Goal: Task Accomplishment & Management: Complete application form

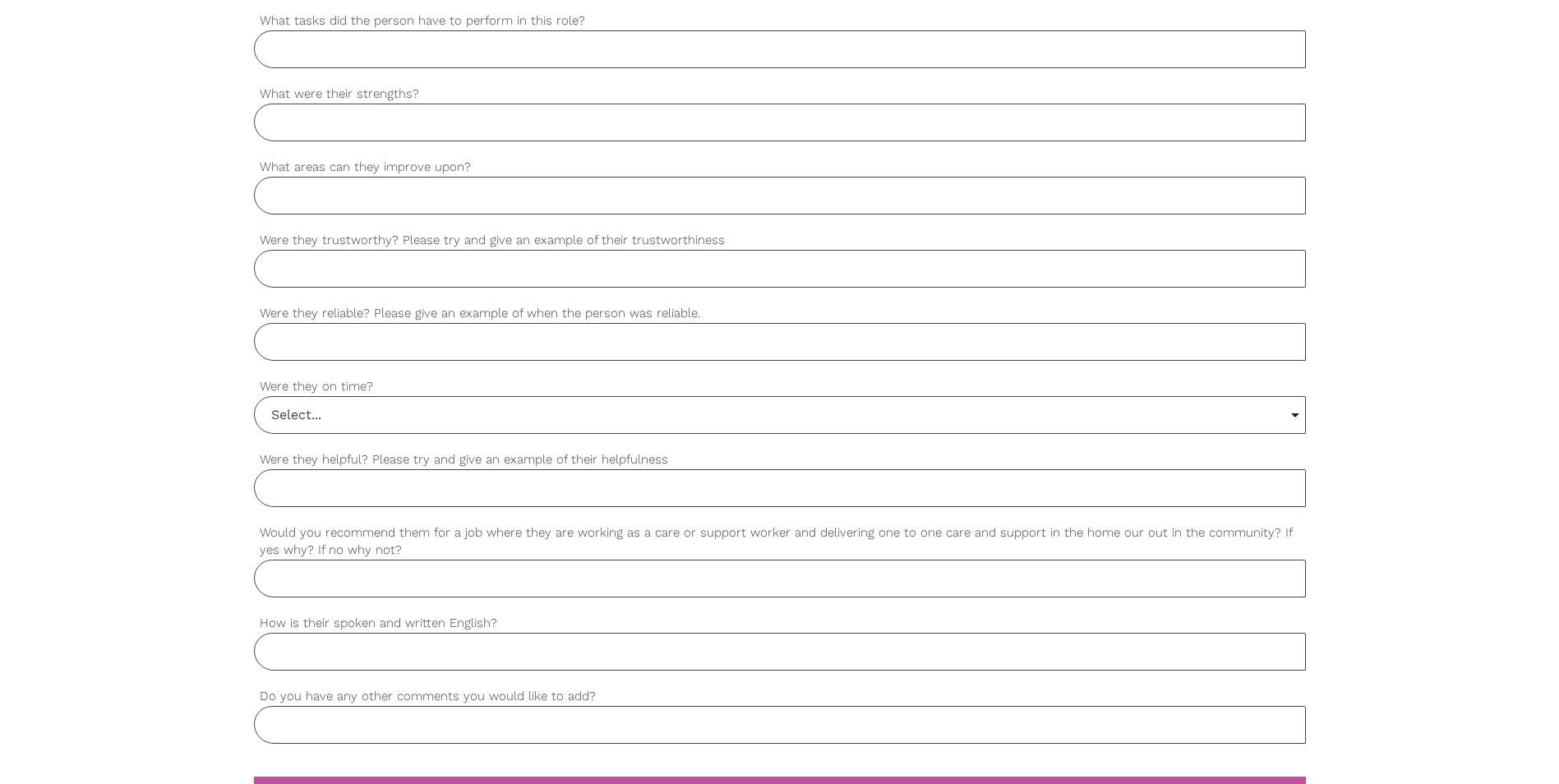
scroll to position [854, 0]
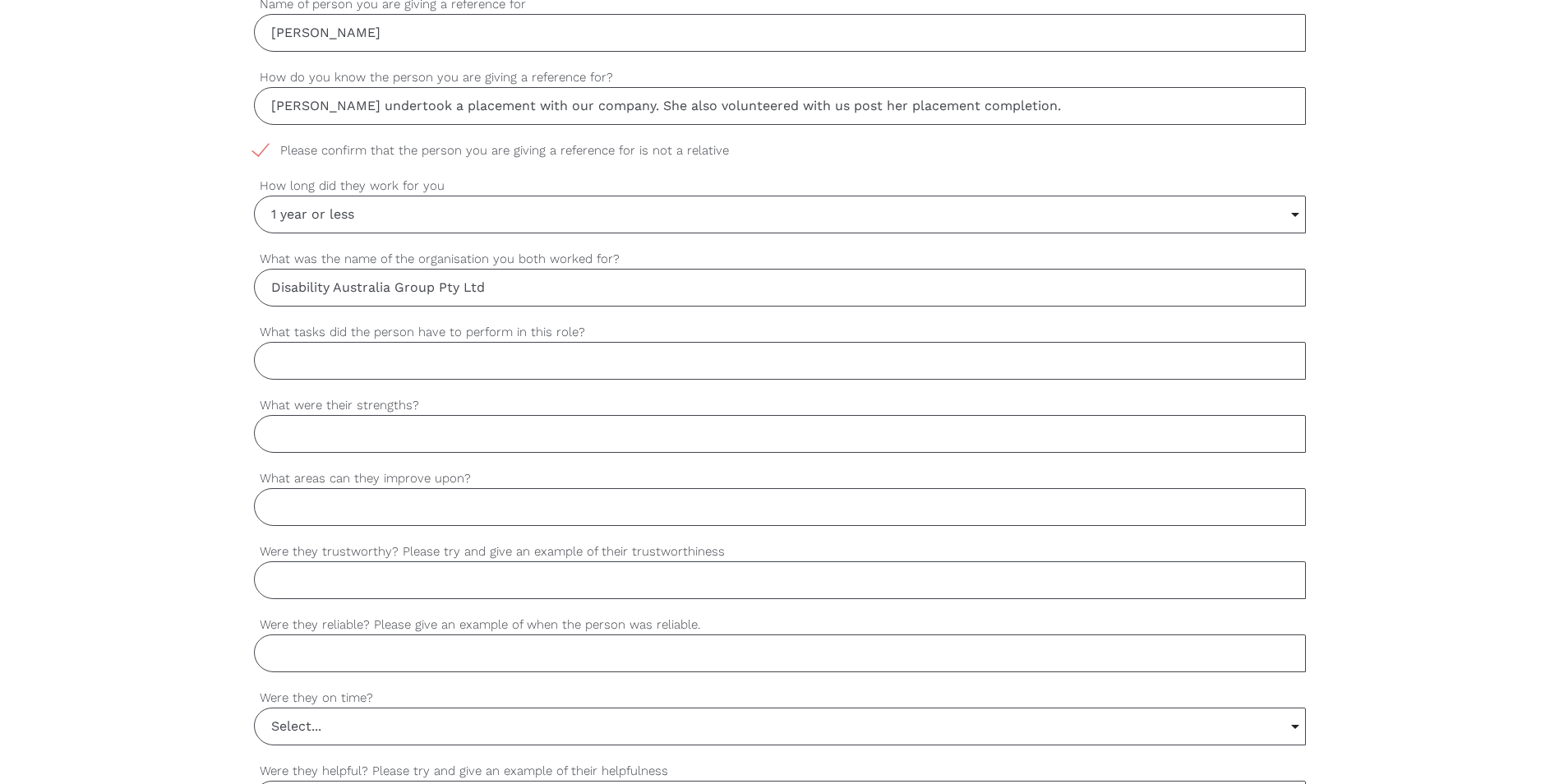
click at [333, 363] on input "What tasks did the person have to perform in this role?" at bounding box center [780, 360] width 1052 height 37
click at [575, 363] on input "[PERSON_NAME] worked under the supervision of" at bounding box center [780, 360] width 1052 height 37
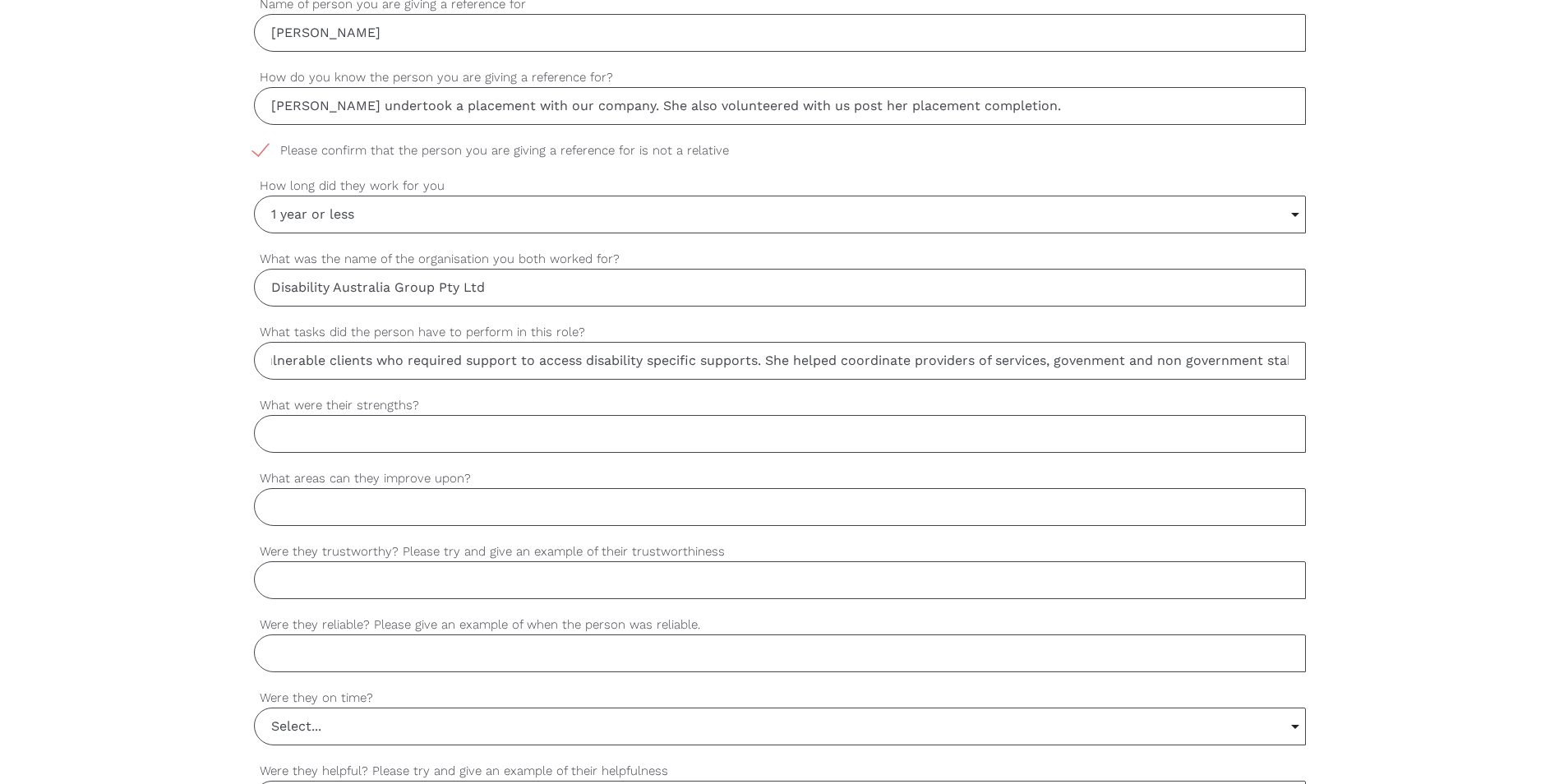
scroll to position [0, 0]
click at [1149, 365] on input "[PERSON_NAME] worked under the supervision of a Support Coordinator and Psychot…" at bounding box center [780, 360] width 1052 height 37
drag, startPoint x: 888, startPoint y: 358, endPoint x: 843, endPoint y: 363, distance: 45.3
click at [843, 363] on input "[PERSON_NAME] worked under the supervision of a Support Coordinator and Psychot…" at bounding box center [780, 360] width 1052 height 37
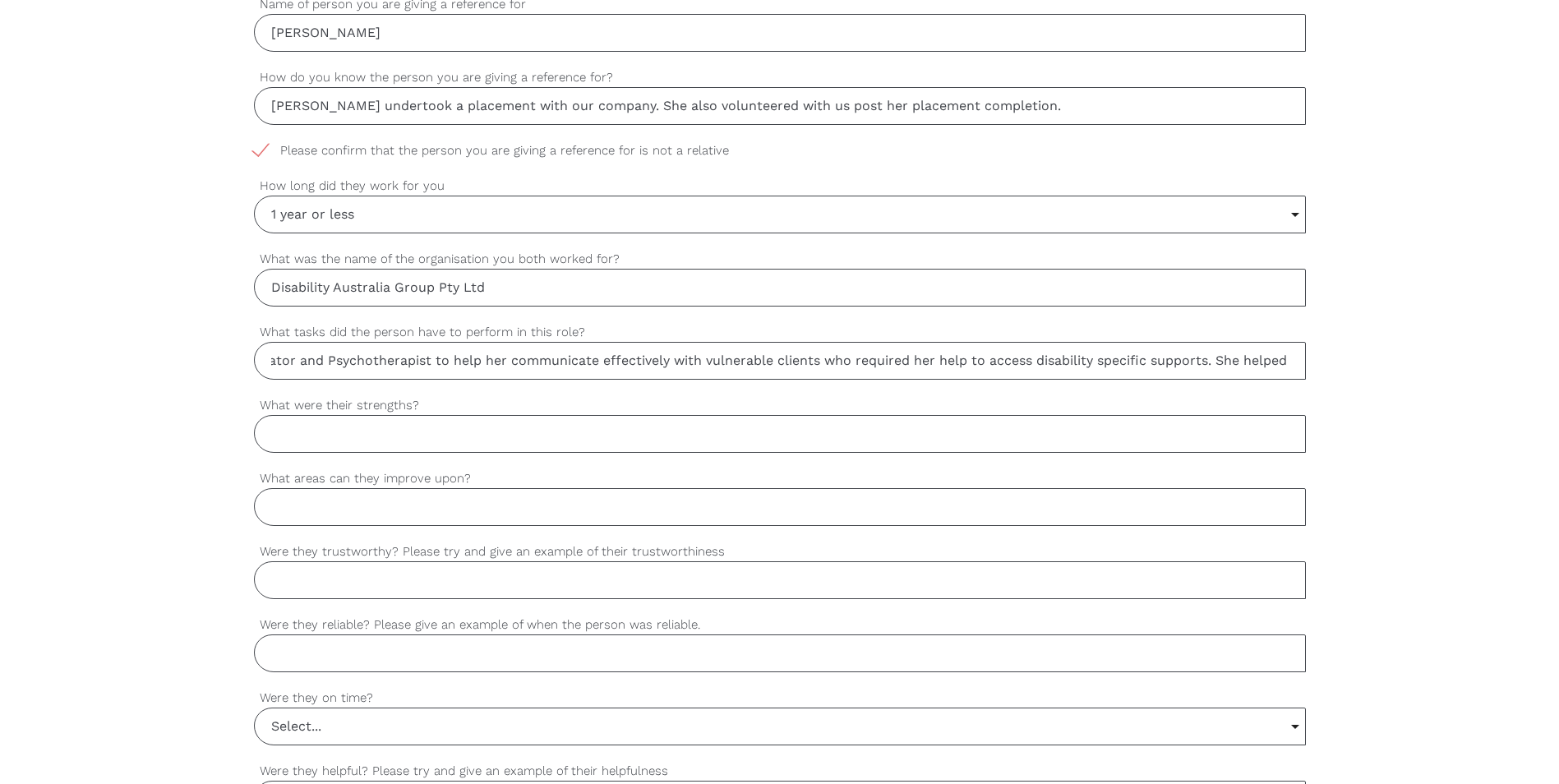
click at [1247, 367] on input "[PERSON_NAME] worked under the supervision of a Support Coordinator and Psychot…" at bounding box center [780, 360] width 1052 height 37
click at [1300, 352] on input "[PERSON_NAME] worked under the supervision of a Support Coordinator and Psychot…" at bounding box center [780, 360] width 1052 height 37
click at [1294, 357] on input "[PERSON_NAME] worked under the supervision of a Support Coordinator and Psychot…" at bounding box center [780, 360] width 1052 height 37
drag, startPoint x: 1121, startPoint y: 361, endPoint x: 985, endPoint y: 361, distance: 136.0
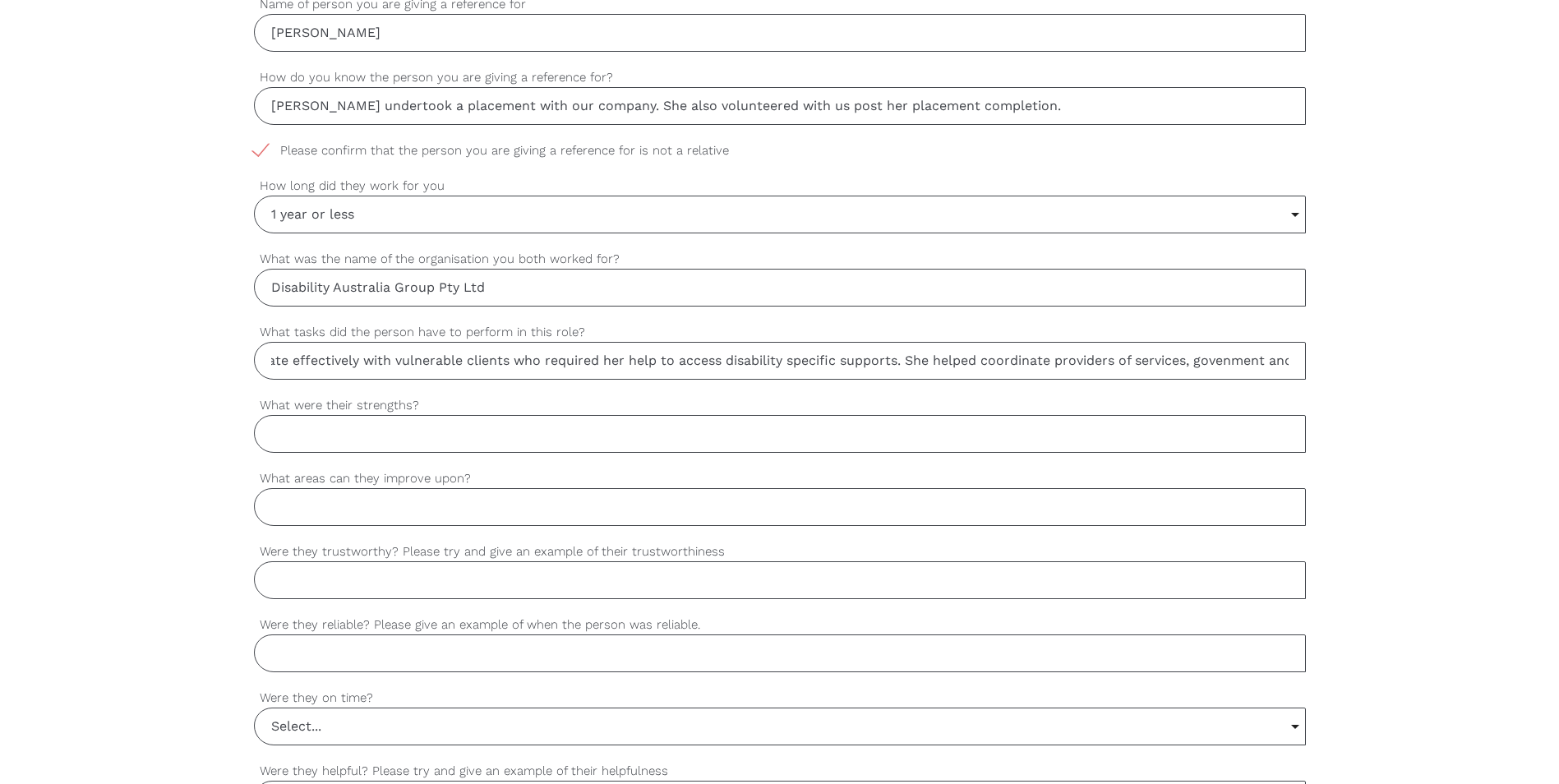
click at [985, 361] on input "[PERSON_NAME] worked under the supervision of a Support Coordinator and Psychot…" at bounding box center [780, 360] width 1052 height 37
drag, startPoint x: 1113, startPoint y: 361, endPoint x: 1247, endPoint y: 359, distance: 134.0
click at [1247, 359] on input "[PERSON_NAME] worked under the supervision of a Support Coordinator and Psychot…" at bounding box center [780, 360] width 1052 height 37
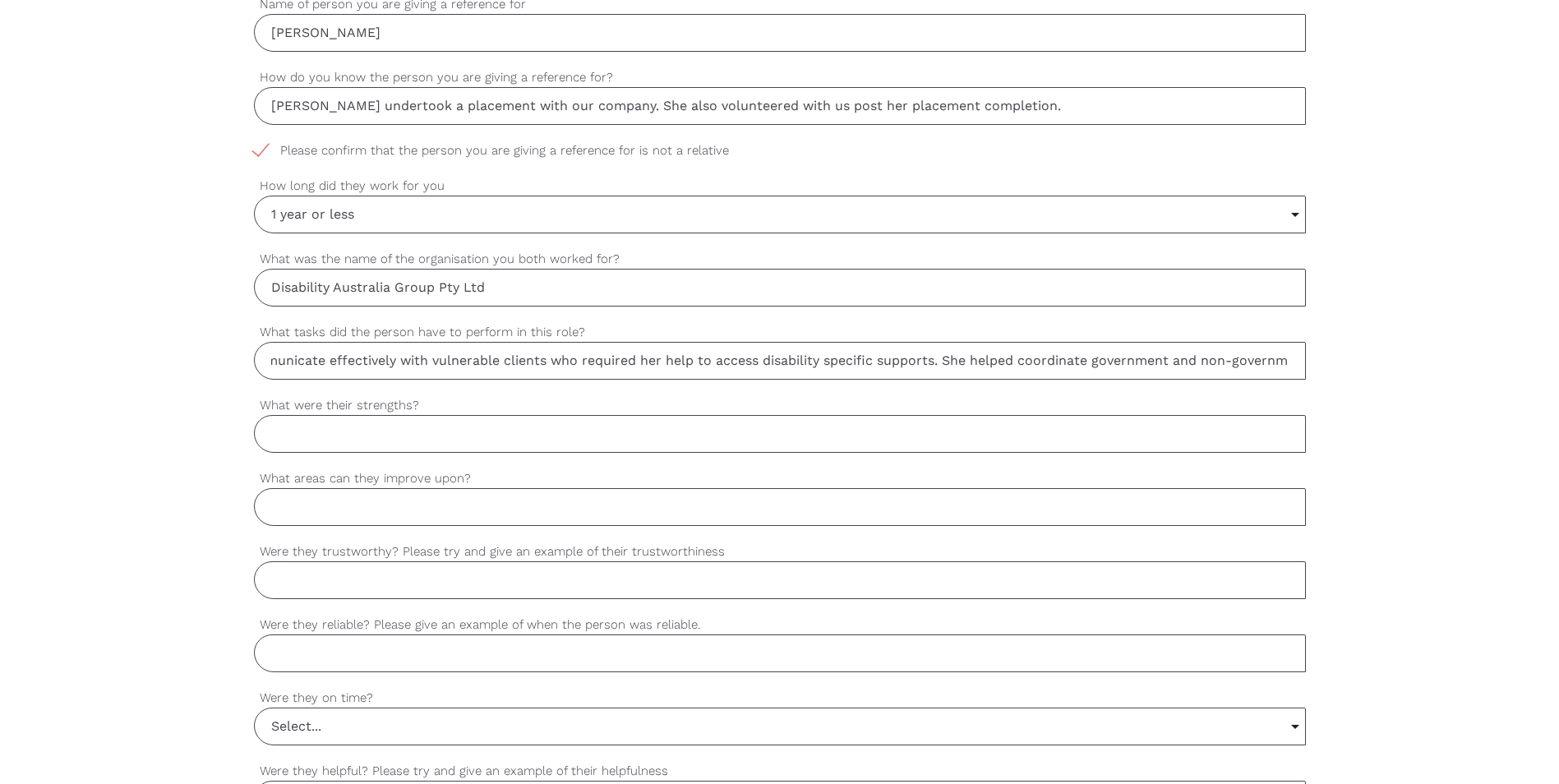
click at [1244, 362] on input "[PERSON_NAME] worked under the supervision of a Support Coordinator and Psychot…" at bounding box center [780, 360] width 1052 height 37
click at [975, 361] on input "[PERSON_NAME] worked under the supervision of a Support Coordinator and Psychot…" at bounding box center [780, 360] width 1052 height 37
click at [1289, 362] on input "[PERSON_NAME] worked under the supervision of a Support Coordinator and Psychot…" at bounding box center [780, 360] width 1052 height 37
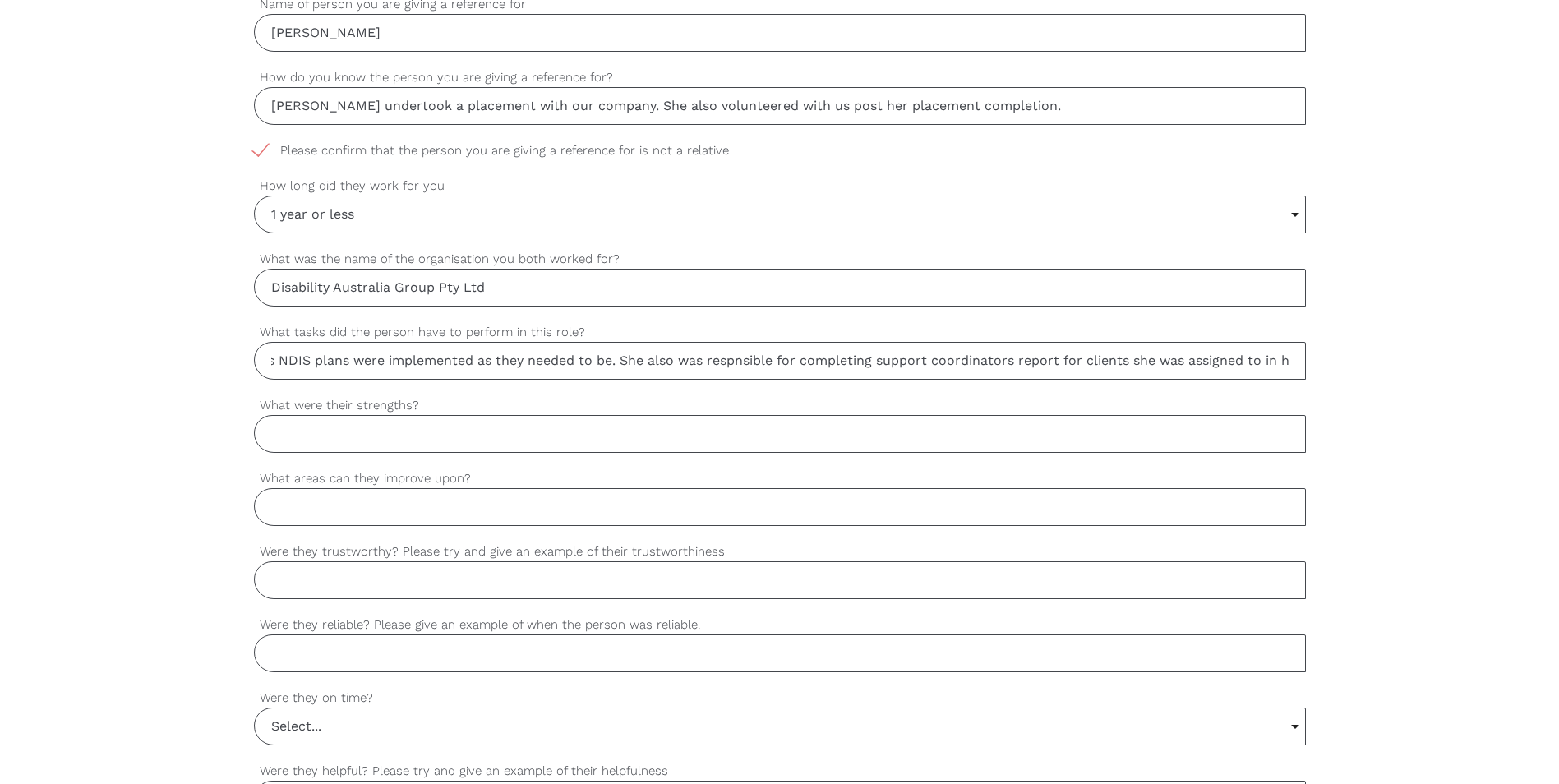
scroll to position [0, 2577]
click at [994, 360] on input "[PERSON_NAME] worked under the supervision of a Support Coordinator and Psychot…" at bounding box center [780, 360] width 1052 height 37
click at [1170, 352] on input "[PERSON_NAME] worked under the supervision of a Support Coordinator and Psychot…" at bounding box center [780, 360] width 1052 height 37
type input "[PERSON_NAME] worked under the supervision of a Support Coordinator and Psychot…"
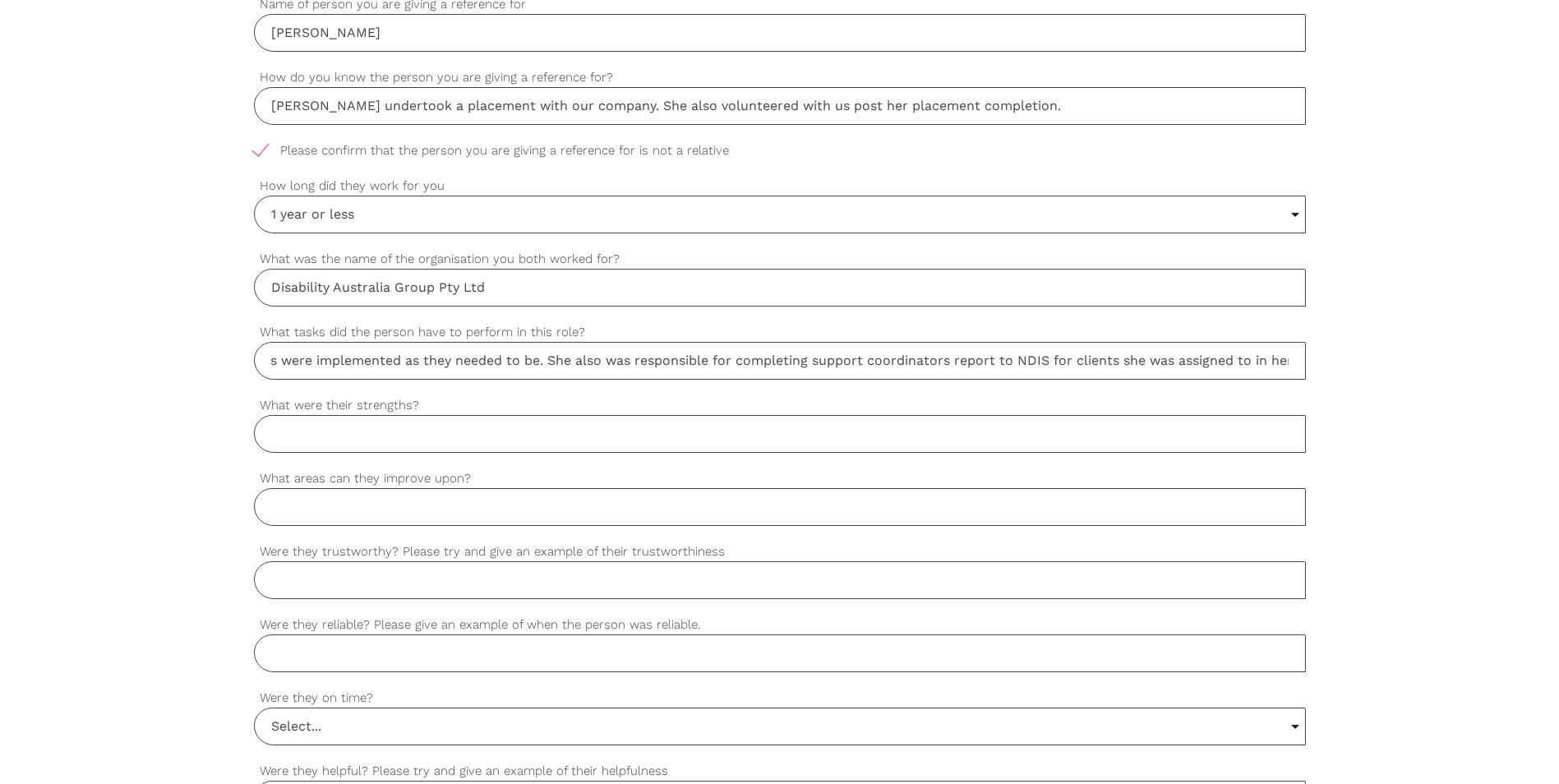
click at [441, 428] on input "What were their strengths?" at bounding box center [780, 433] width 1052 height 37
type input "s"
type input "D"
type input "[PERSON_NAME] can perform under pressure. She is well organised, thorough and m…"
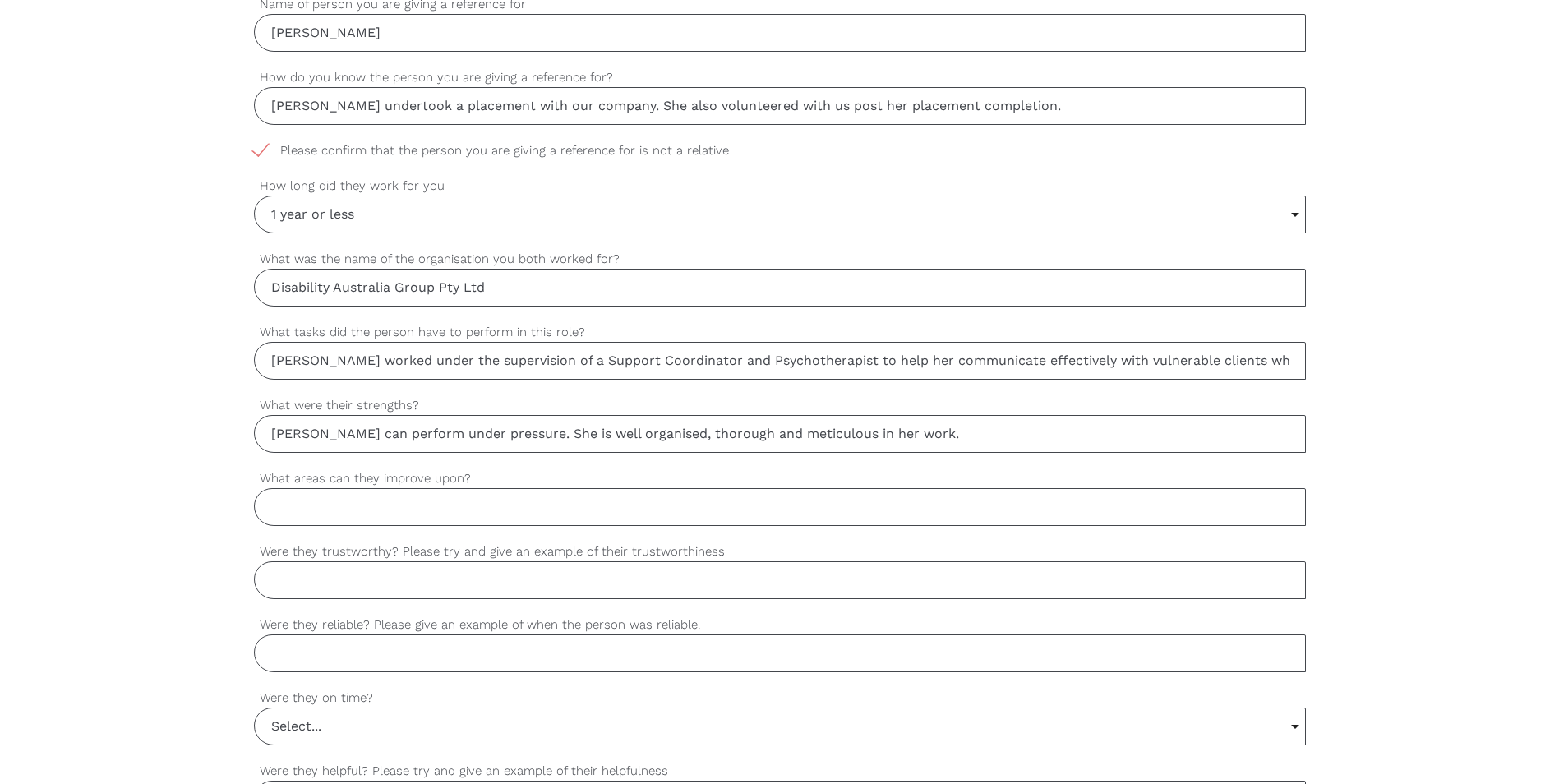
click at [312, 512] on input "What areas can they improve upon?" at bounding box center [780, 506] width 1052 height 37
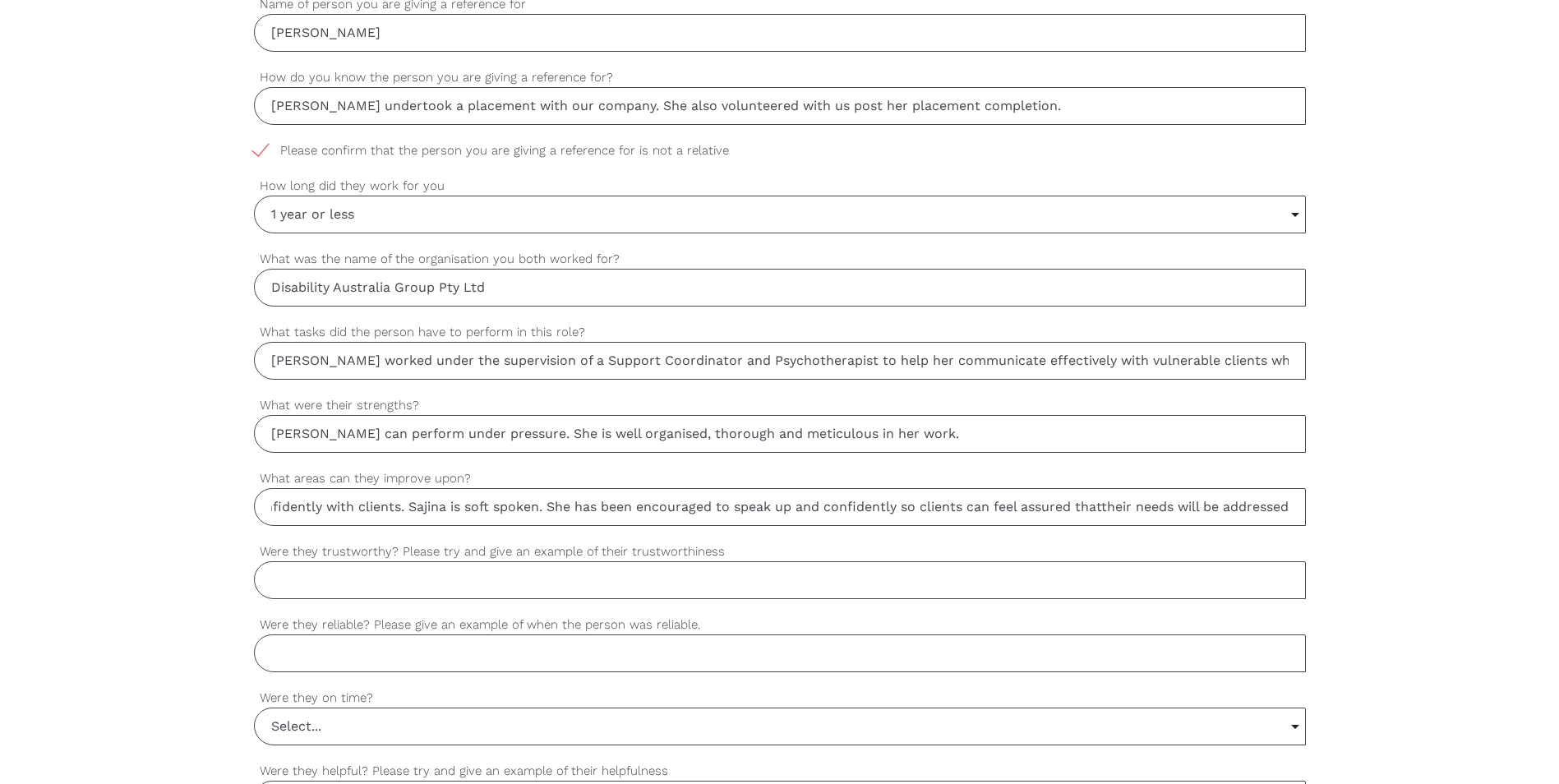
scroll to position [0, 124]
click at [1252, 506] on input "Communicate confidently with clients. Sajina is soft spoken. She has been encou…" at bounding box center [780, 506] width 1052 height 37
type input "Communicate confidently with clients. Sajina is soft spoken. She has been encou…"
click at [342, 579] on input "Were they trustworthy? Please try and give an example of their trustworthiness" at bounding box center [780, 580] width 1052 height 37
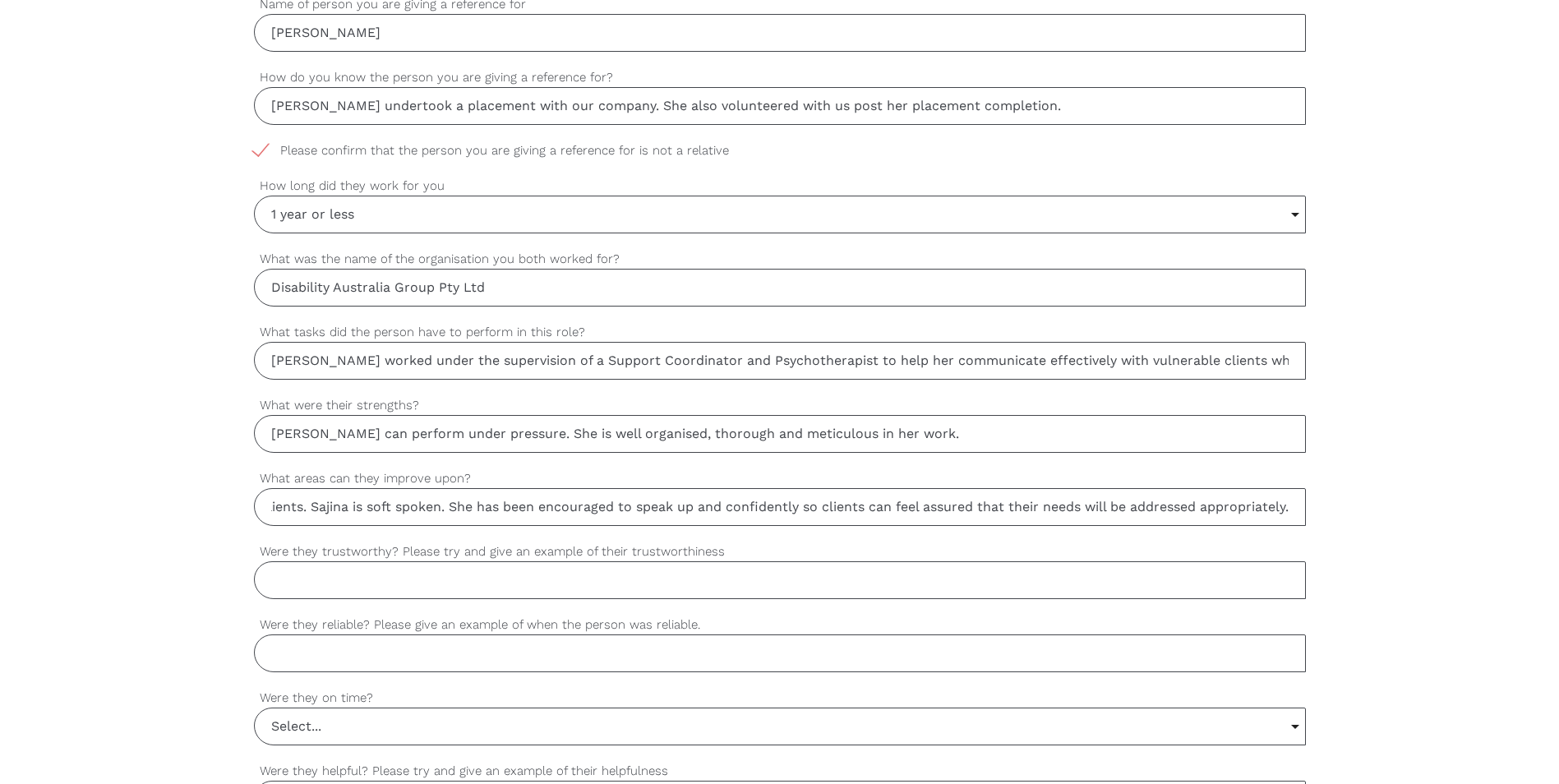
scroll to position [0, 0]
type input "S"
click at [561, 574] on input "[PERSON_NAME] could be entrusted with tasks and" at bounding box center [780, 580] width 1052 height 37
type input "[PERSON_NAME] could be entrusted with tasks and she could work independently wi…"
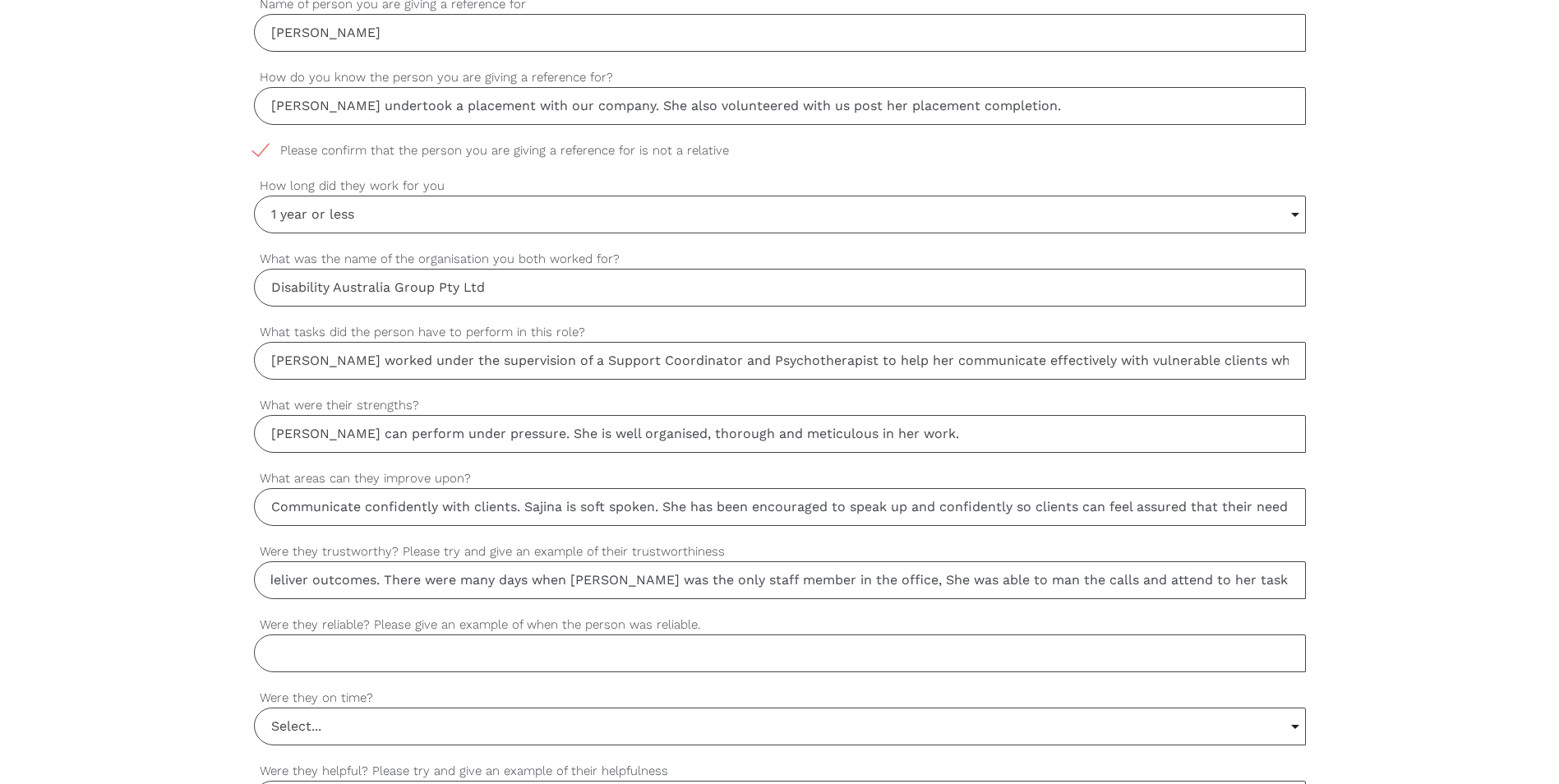
click at [395, 655] on input "Were they reliable? Please give an example of when the person was reliable." at bounding box center [780, 653] width 1052 height 37
click at [781, 652] on input "[PERSON_NAME] could always be relied upon to get to work in time even when" at bounding box center [780, 653] width 1052 height 37
type input "[PERSON_NAME] could always be relied upon to get to work in time even when"
click at [438, 723] on input "Select..." at bounding box center [780, 727] width 1051 height 37
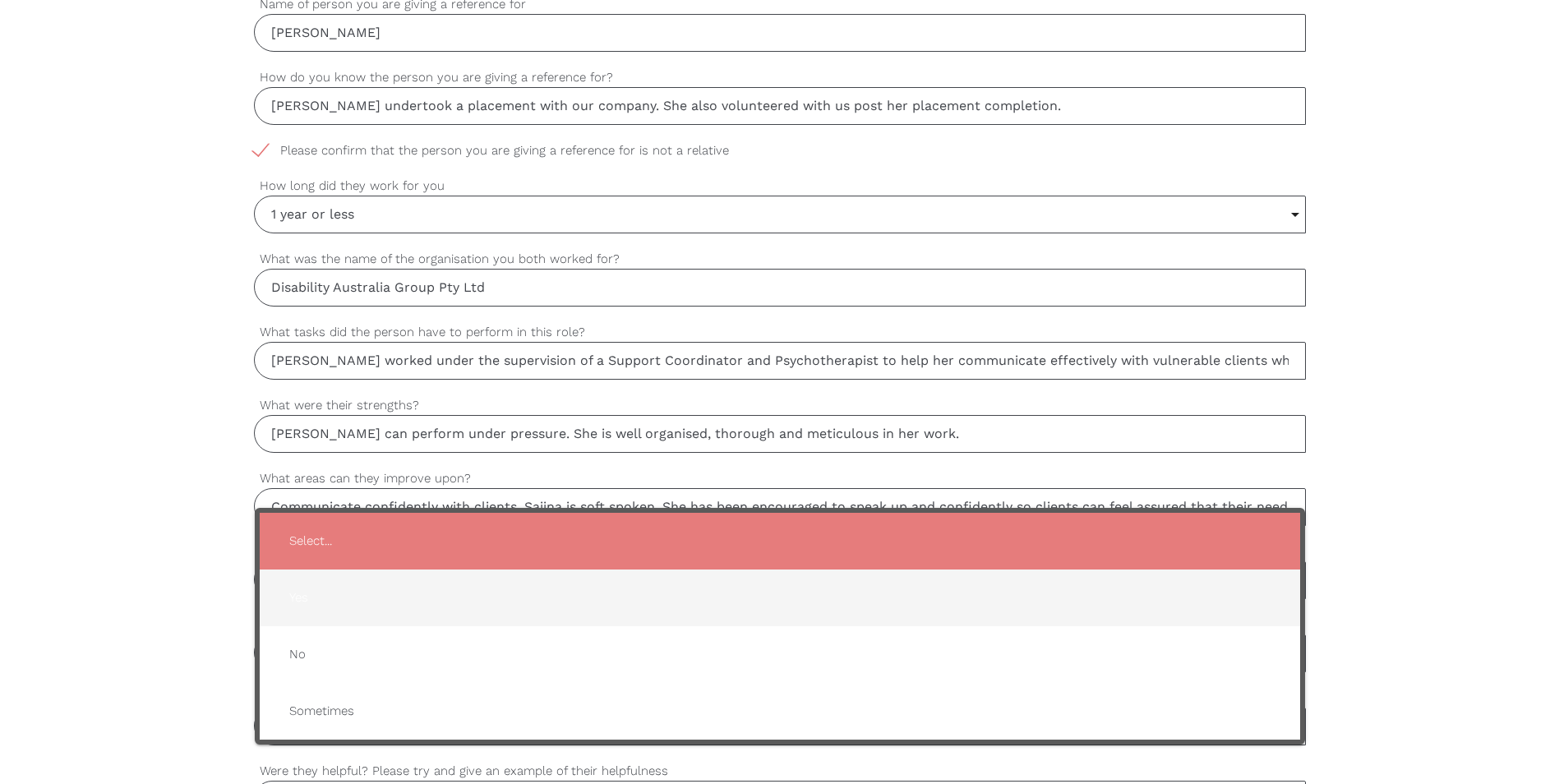
click at [291, 594] on span "Yes" at bounding box center [780, 598] width 1008 height 40
type input "Yes"
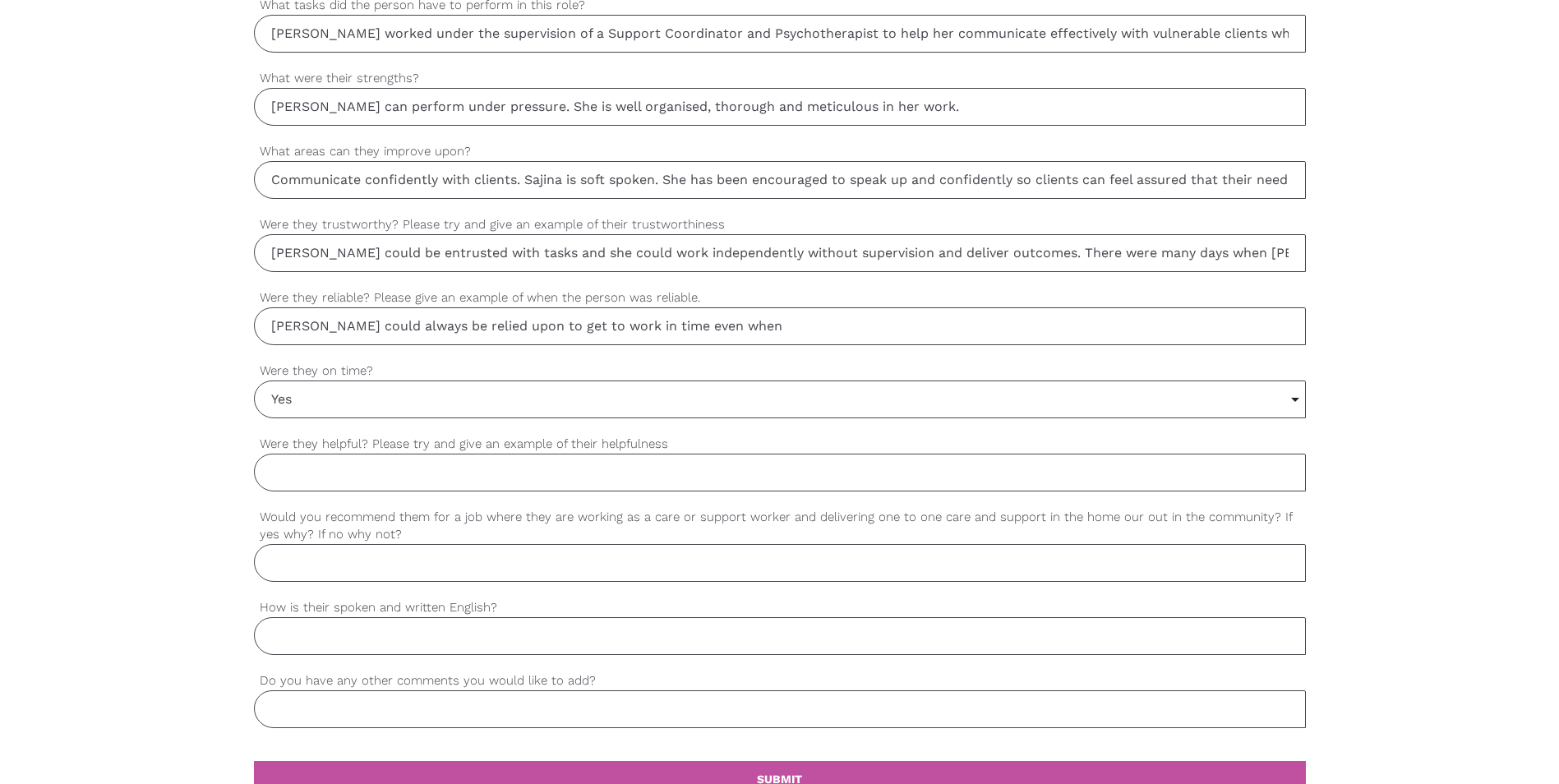
scroll to position [1183, 0]
click at [745, 324] on input "[PERSON_NAME] could always be relied upon to get to work in time even when" at bounding box center [780, 324] width 1052 height 37
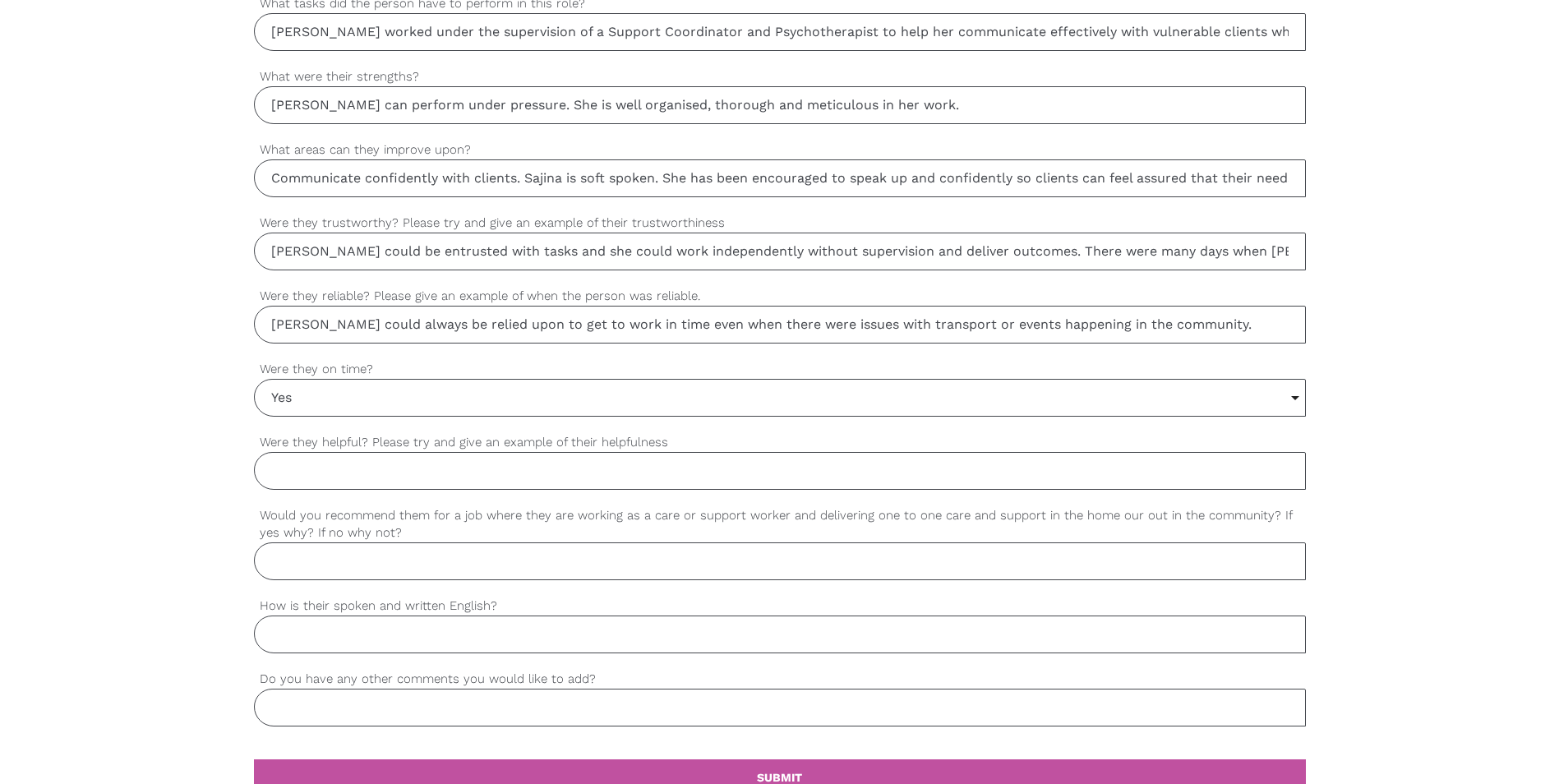
type input "[PERSON_NAME] could always be relied upon to get to work in time even when ther…"
click at [1367, 480] on div "settings Radhiga Your first name settings [PERSON_NAME] Your last name settings…" at bounding box center [779, 112] width 1559 height 1543
click at [118, 150] on div "settings Radhiga Your first name settings [PERSON_NAME] Your last name settings…" at bounding box center [779, 112] width 1559 height 1543
